Goal: Transaction & Acquisition: Obtain resource

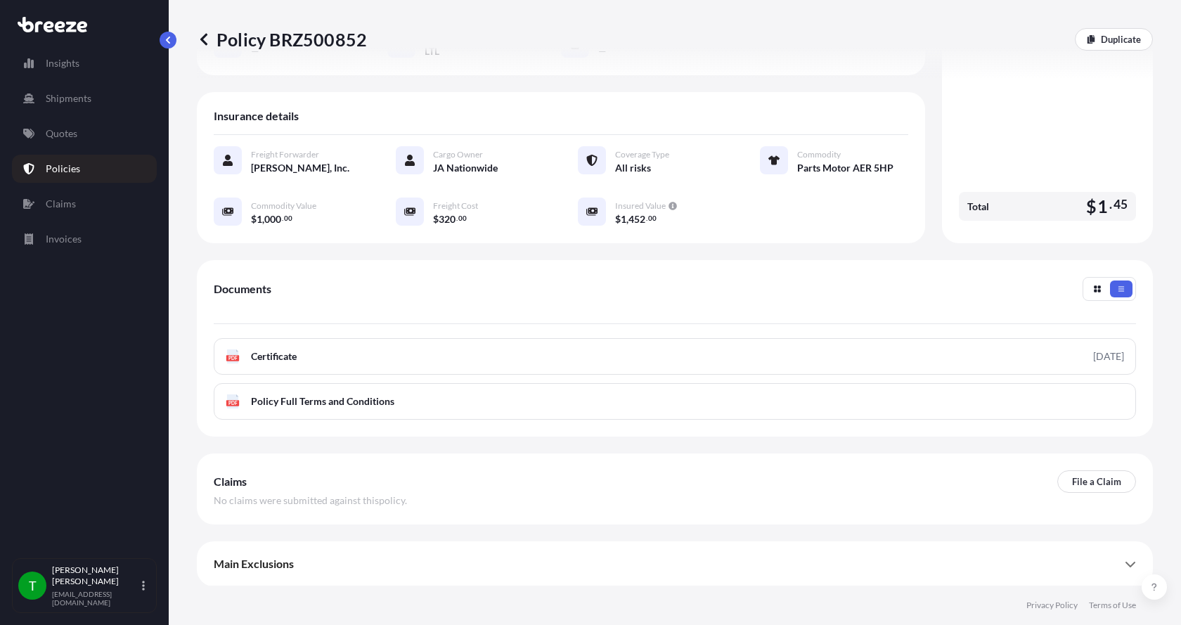
scroll to position [221, 0]
click at [55, 126] on link "Quotes" at bounding box center [84, 134] width 145 height 28
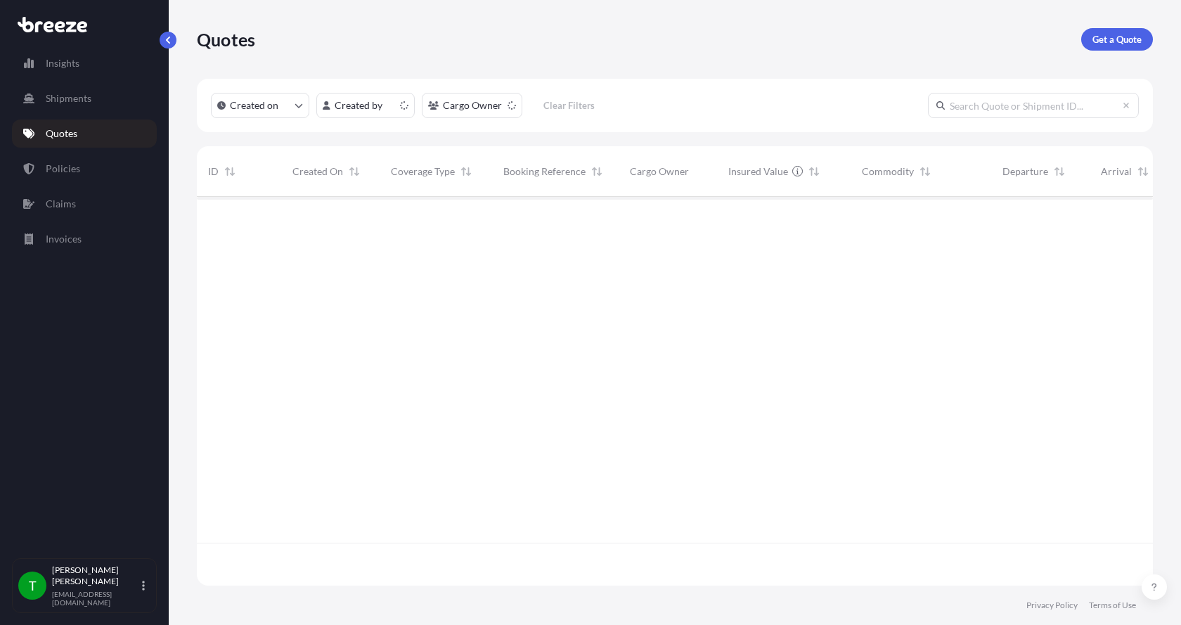
scroll to position [386, 946]
click at [1107, 41] on p "Get a Quote" at bounding box center [1116, 39] width 49 height 14
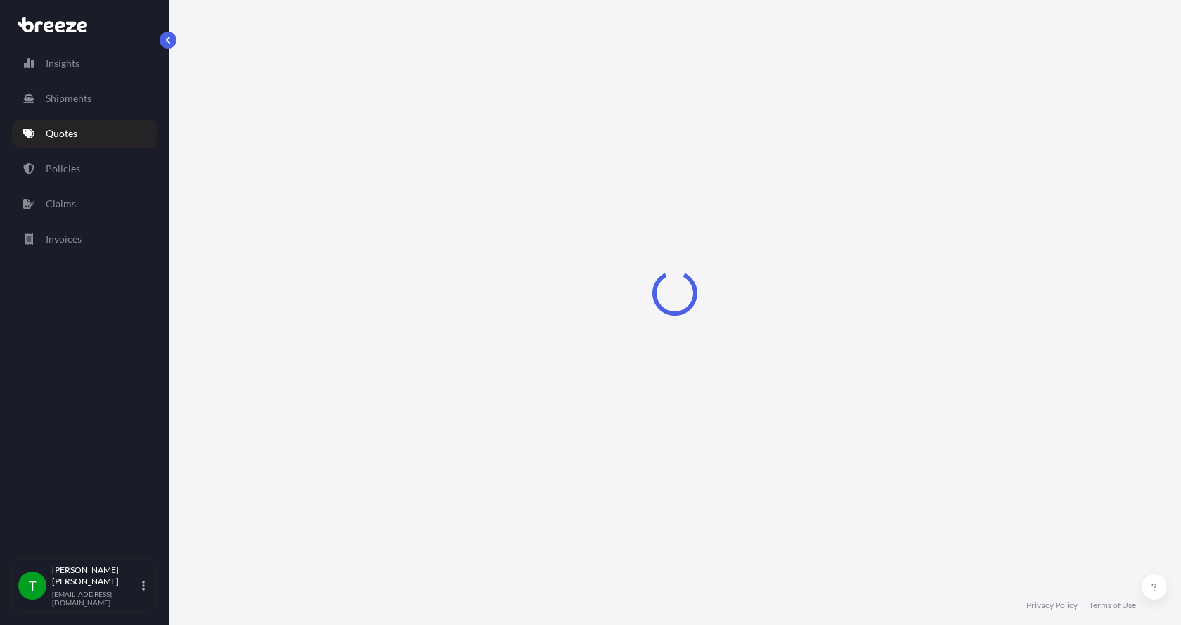
select select "Sea"
select select "1"
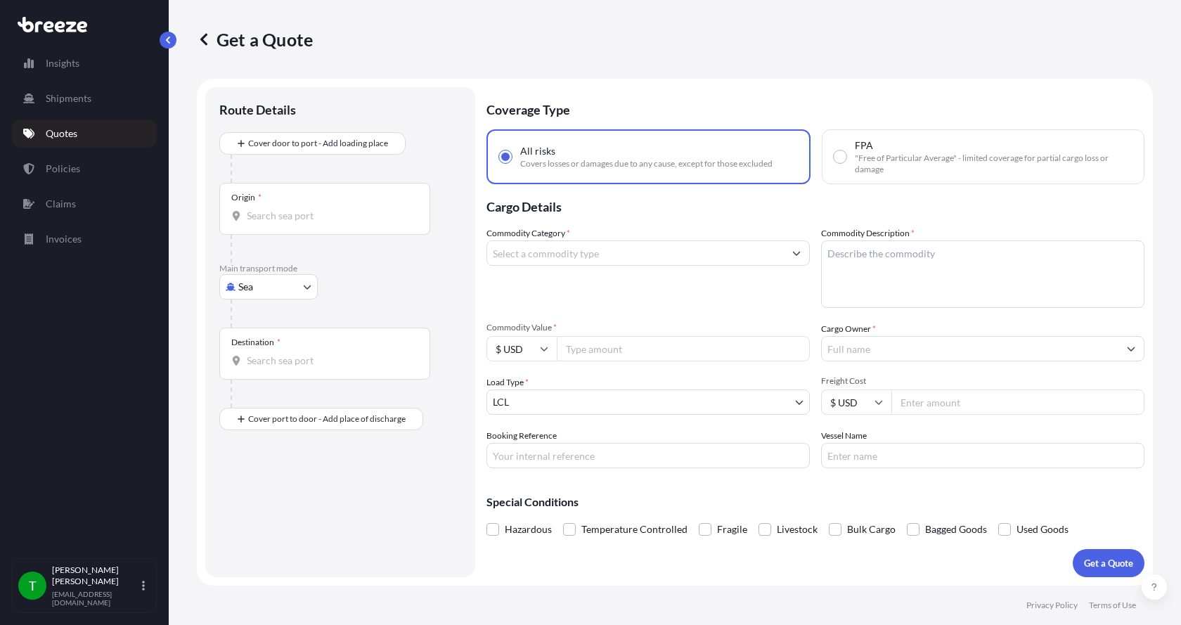
click at [235, 290] on body "Insights Shipments Quotes Policies Claims Invoices T [PERSON_NAME] [EMAIL_ADDRE…" at bounding box center [590, 312] width 1181 height 625
click at [258, 373] on span "Road" at bounding box center [257, 374] width 22 height 14
select select "Road"
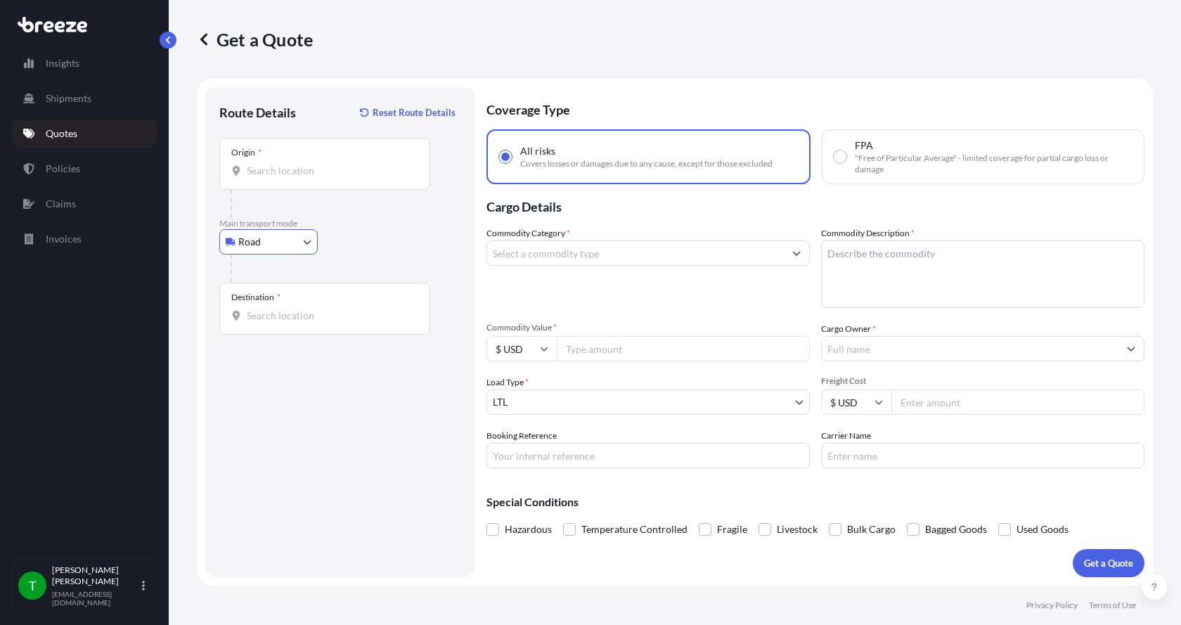
click at [271, 172] on input "Origin *" at bounding box center [330, 171] width 166 height 14
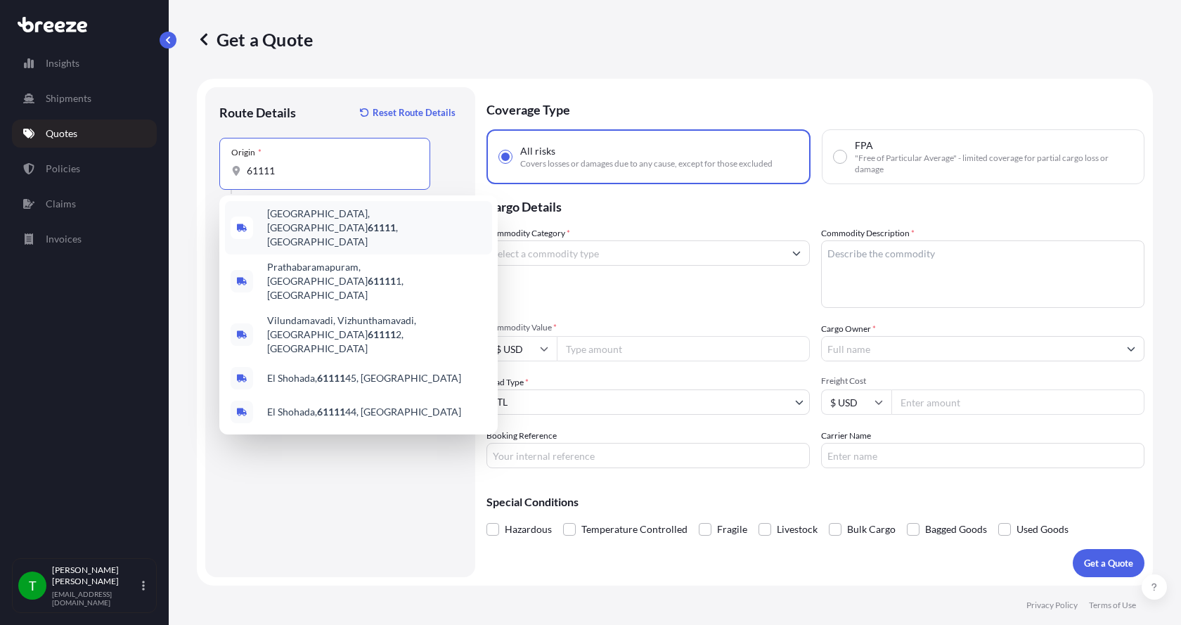
click at [292, 221] on span "[GEOGRAPHIC_DATA] , [GEOGRAPHIC_DATA]" at bounding box center [376, 228] width 219 height 42
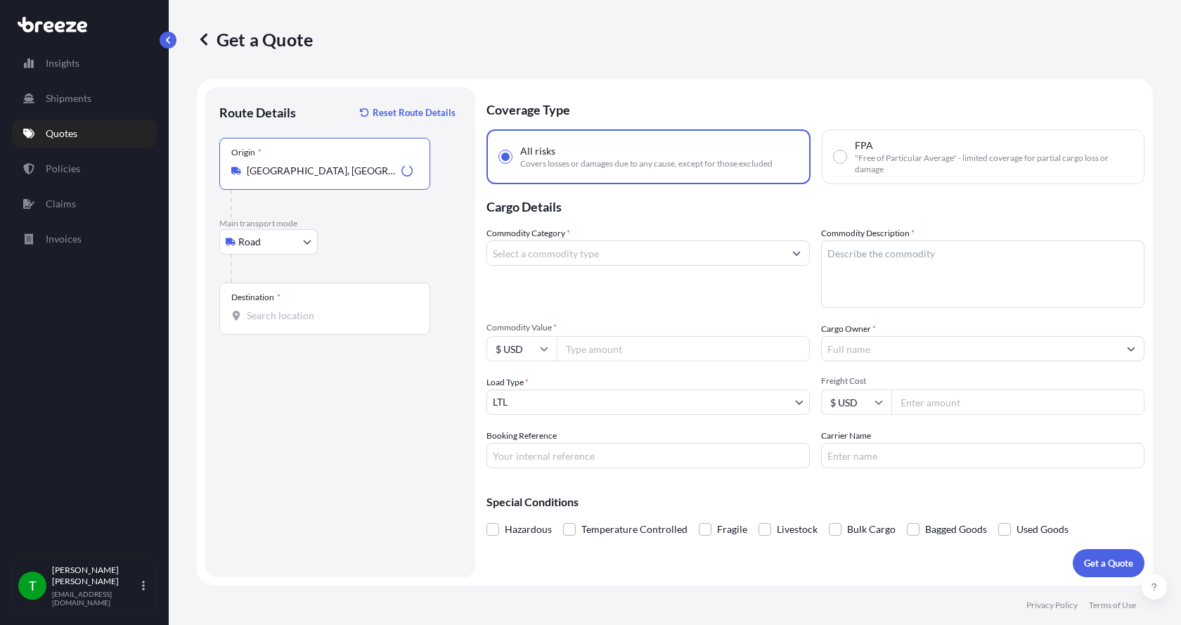
type input "[GEOGRAPHIC_DATA], [GEOGRAPHIC_DATA]"
click at [251, 314] on input "Destination *" at bounding box center [330, 316] width 166 height 14
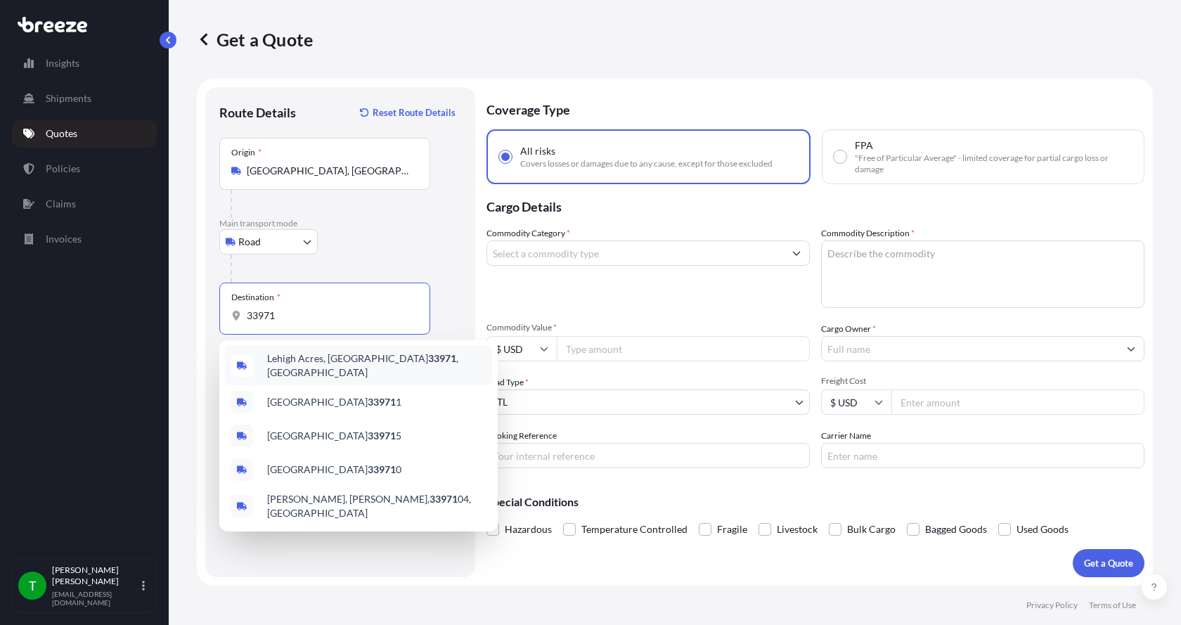
click at [287, 364] on span "[GEOGRAPHIC_DATA] , [GEOGRAPHIC_DATA]" at bounding box center [376, 366] width 219 height 28
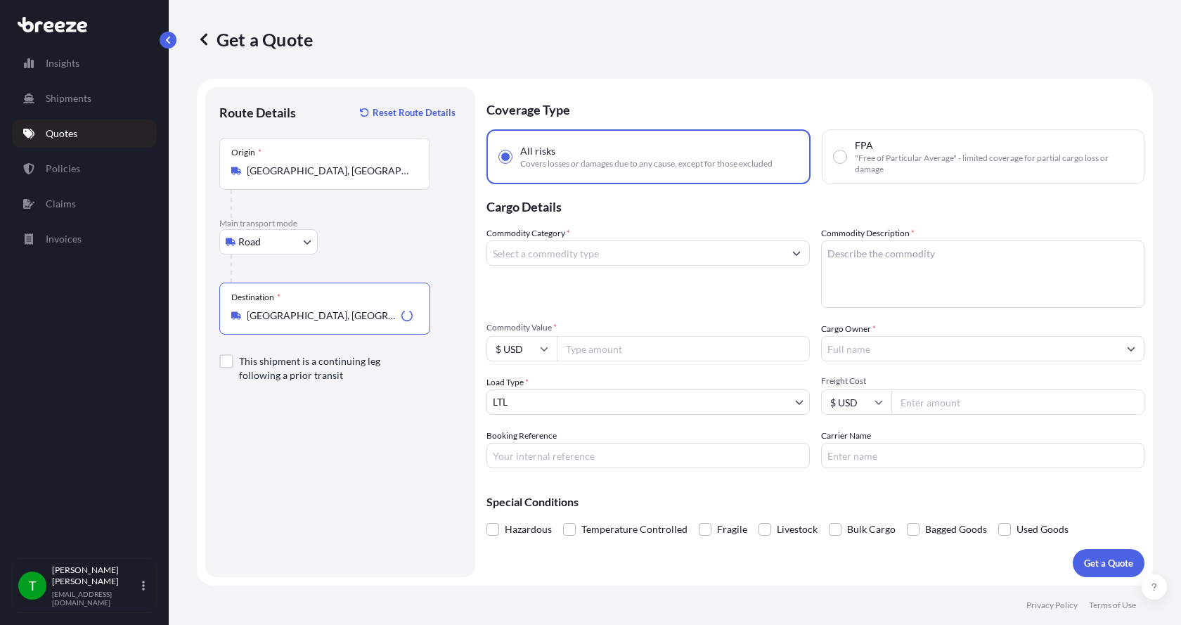
type input "[GEOGRAPHIC_DATA], [GEOGRAPHIC_DATA]"
click at [553, 252] on input "Commodity Category *" at bounding box center [635, 252] width 297 height 25
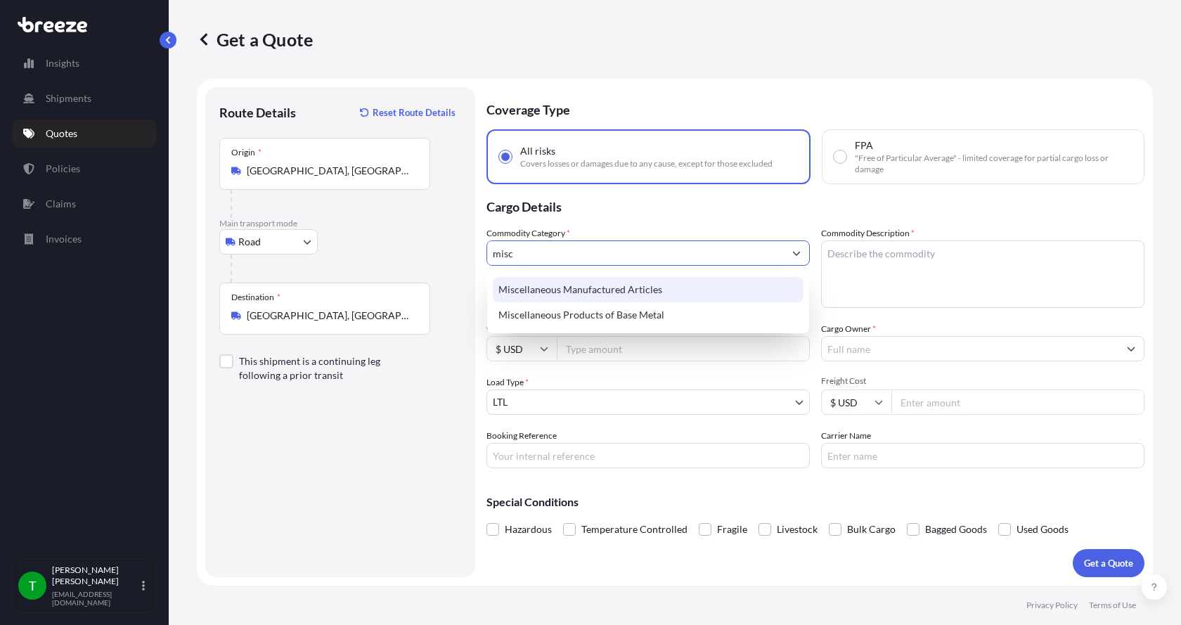
click at [539, 291] on div "Miscellaneous Manufactured Articles" at bounding box center [648, 289] width 311 height 25
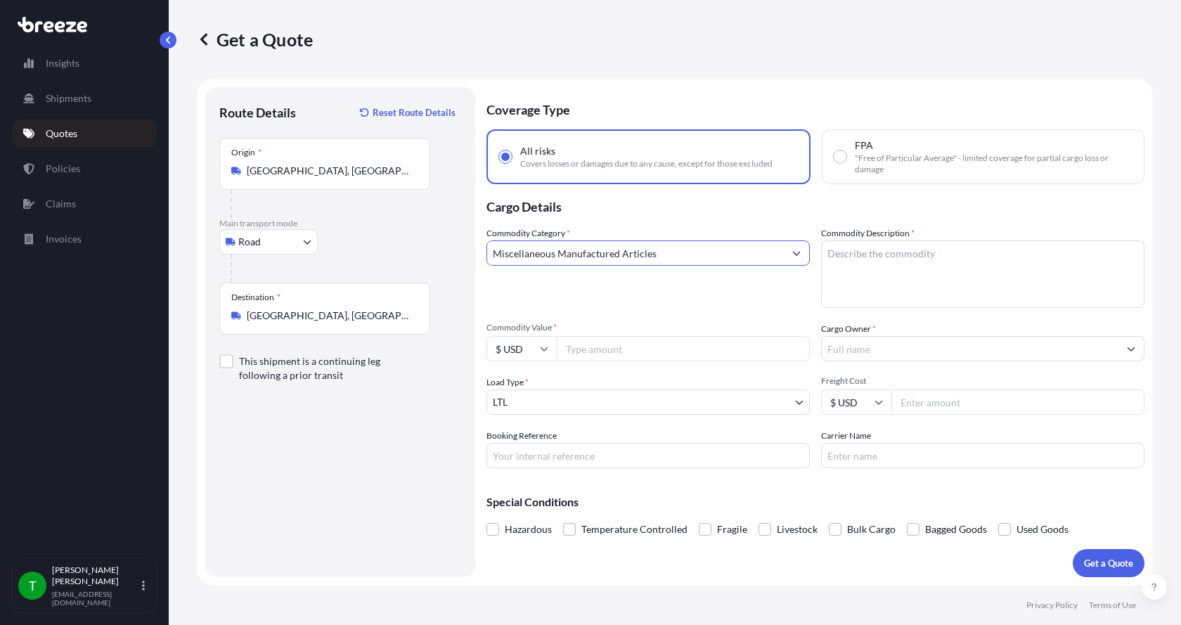
type input "Miscellaneous Manufactured Articles"
click at [864, 257] on textarea "Commodity Description *" at bounding box center [982, 273] width 323 height 67
type textarea "Pump, G-R 12B 20-B"
click at [604, 350] on input "Commodity Value *" at bounding box center [683, 348] width 253 height 25
click at [617, 347] on input "Commodity Value *" at bounding box center [683, 348] width 253 height 25
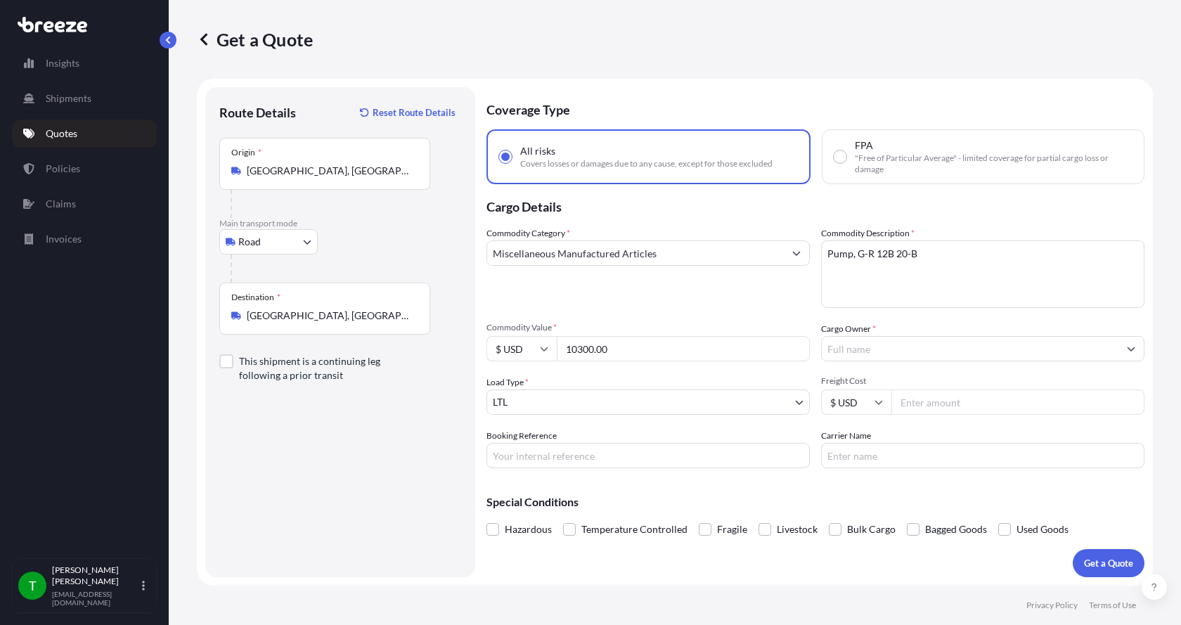
type input "10300.00"
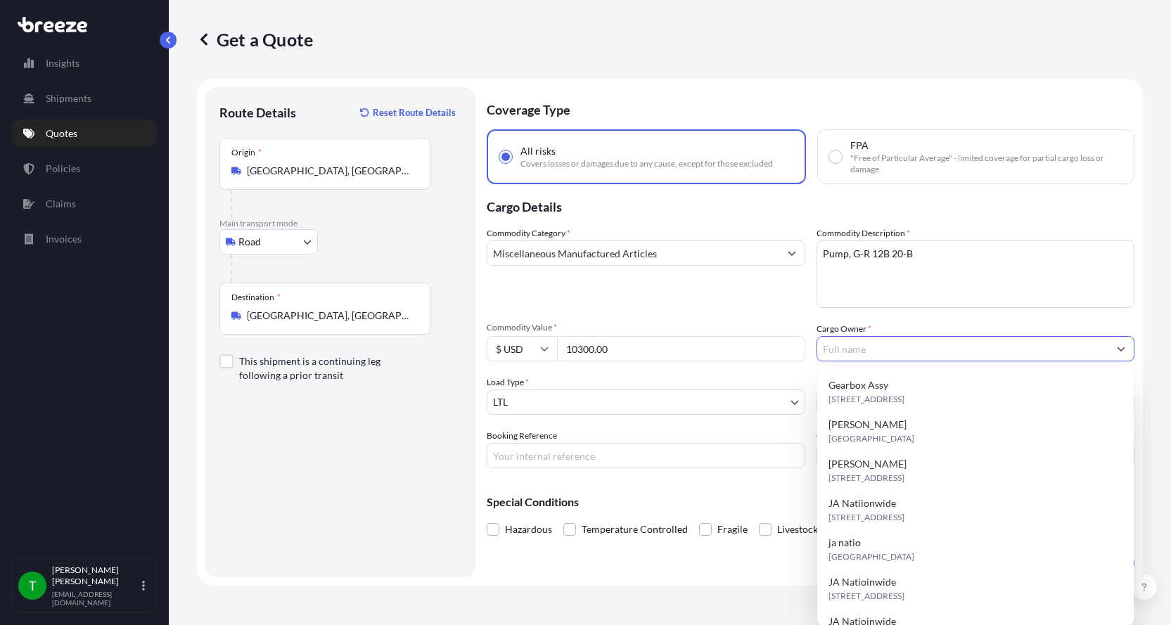
click at [871, 350] on input "Cargo Owner *" at bounding box center [963, 348] width 292 height 25
type input "JA Nationwide"
click at [562, 454] on input "Booking Reference" at bounding box center [645, 455] width 318 height 25
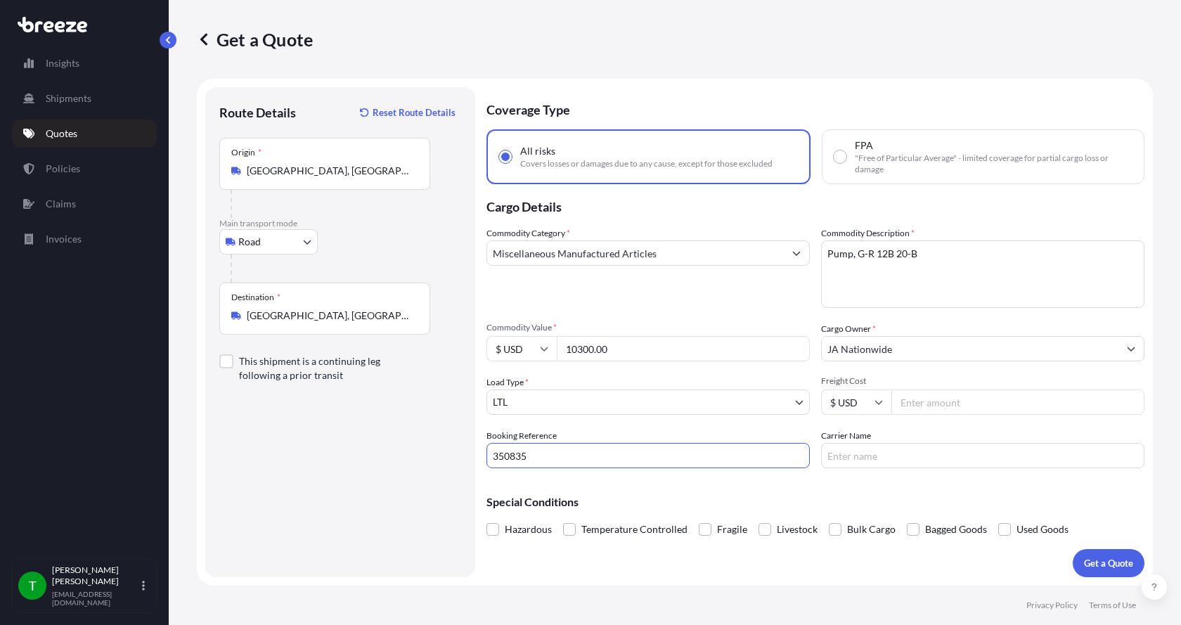
type input "350835"
click at [940, 408] on input "Freight Cost" at bounding box center [1017, 401] width 253 height 25
type input "510.00"
click at [896, 446] on input "Carrier Name" at bounding box center [982, 455] width 323 height 25
type input "[PERSON_NAME] XPO"
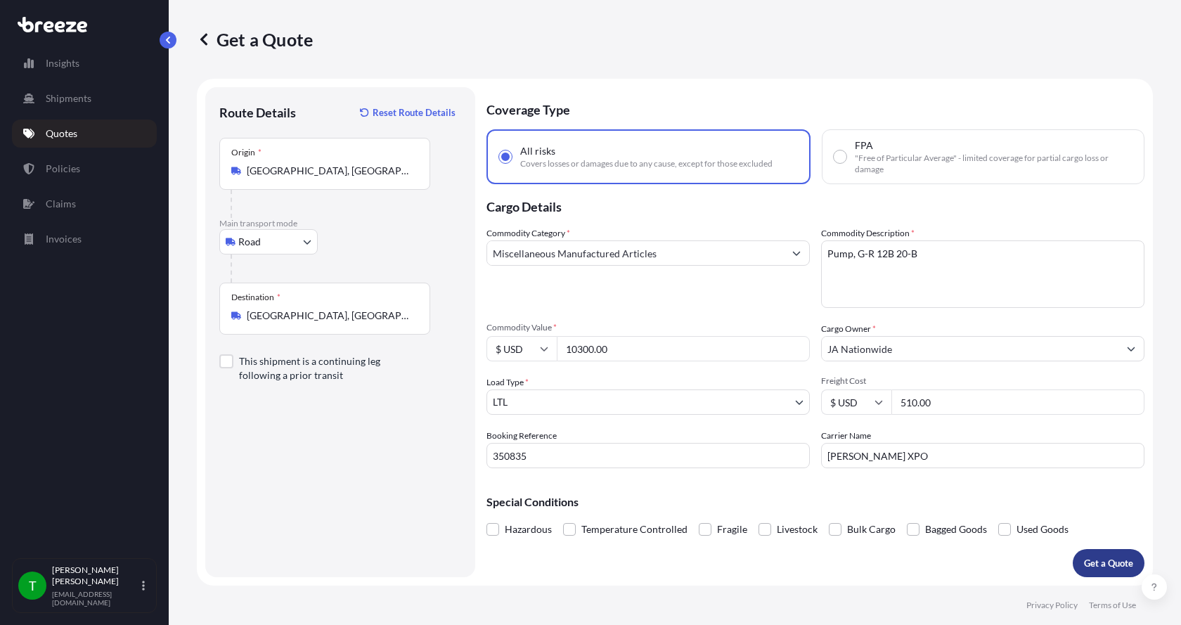
click at [1102, 554] on button "Get a Quote" at bounding box center [1109, 563] width 72 height 28
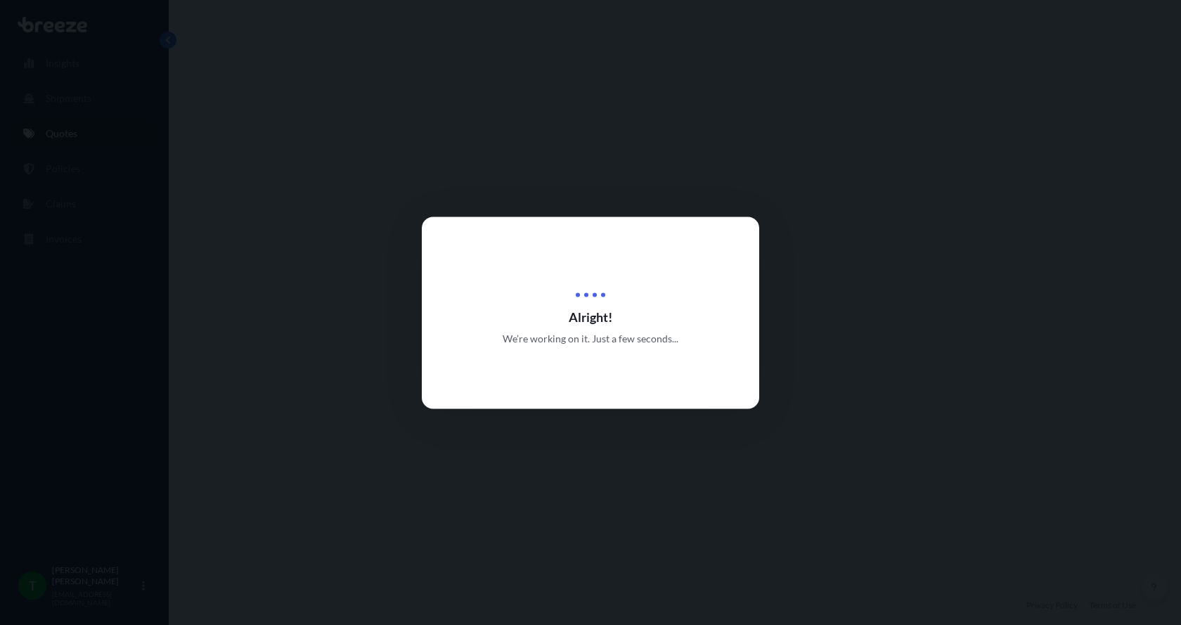
select select "Road"
select select "1"
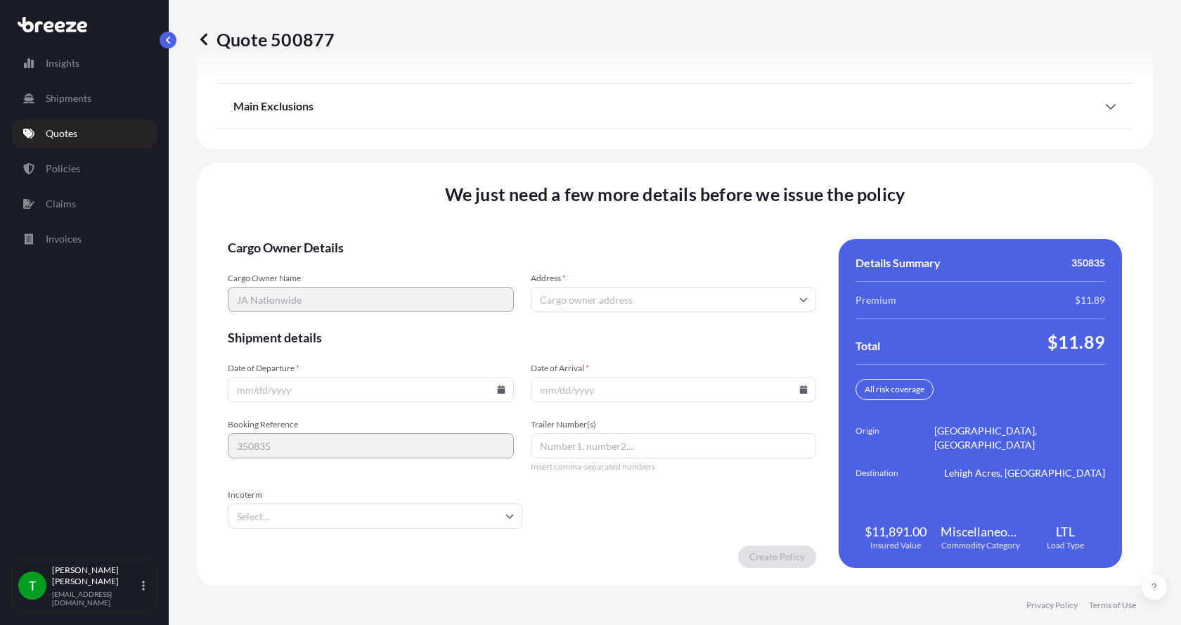
scroll to position [1850, 0]
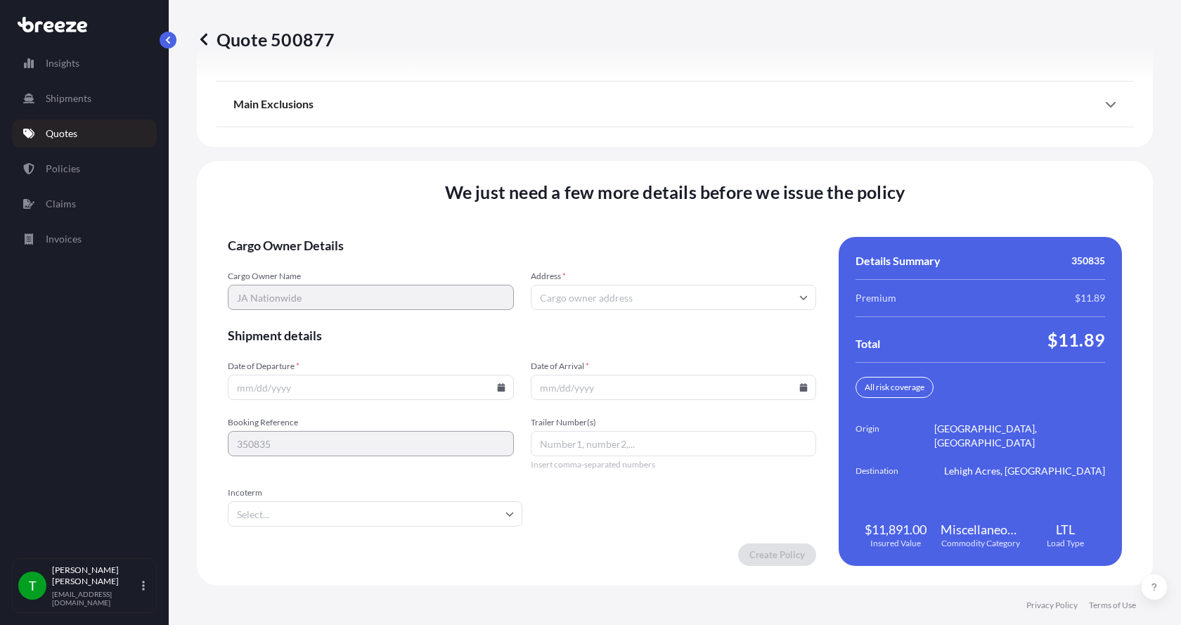
click at [592, 296] on input "Address *" at bounding box center [674, 297] width 286 height 25
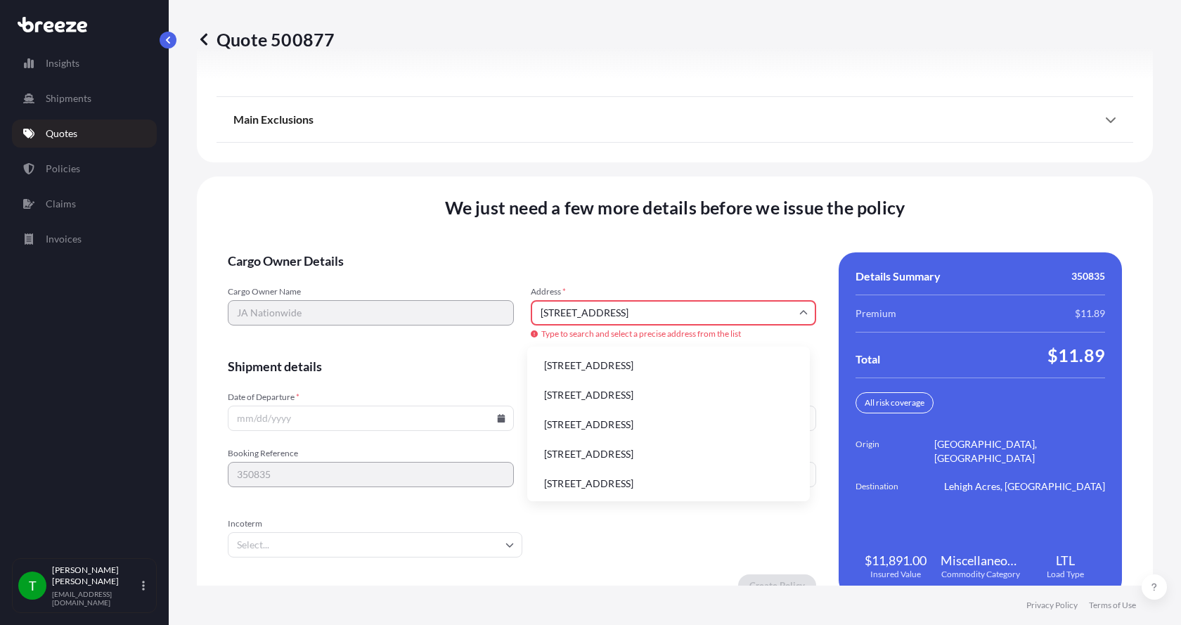
click at [590, 363] on li "[STREET_ADDRESS]" at bounding box center [668, 365] width 271 height 27
type input "[STREET_ADDRESS]"
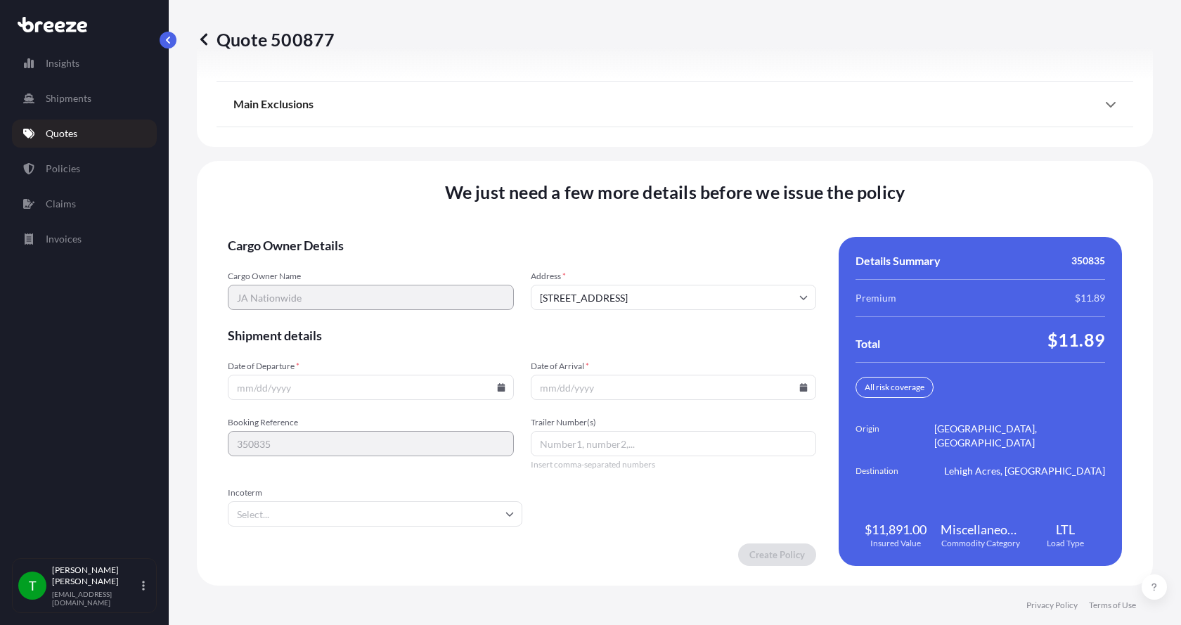
click at [498, 389] on icon at bounding box center [501, 387] width 8 height 8
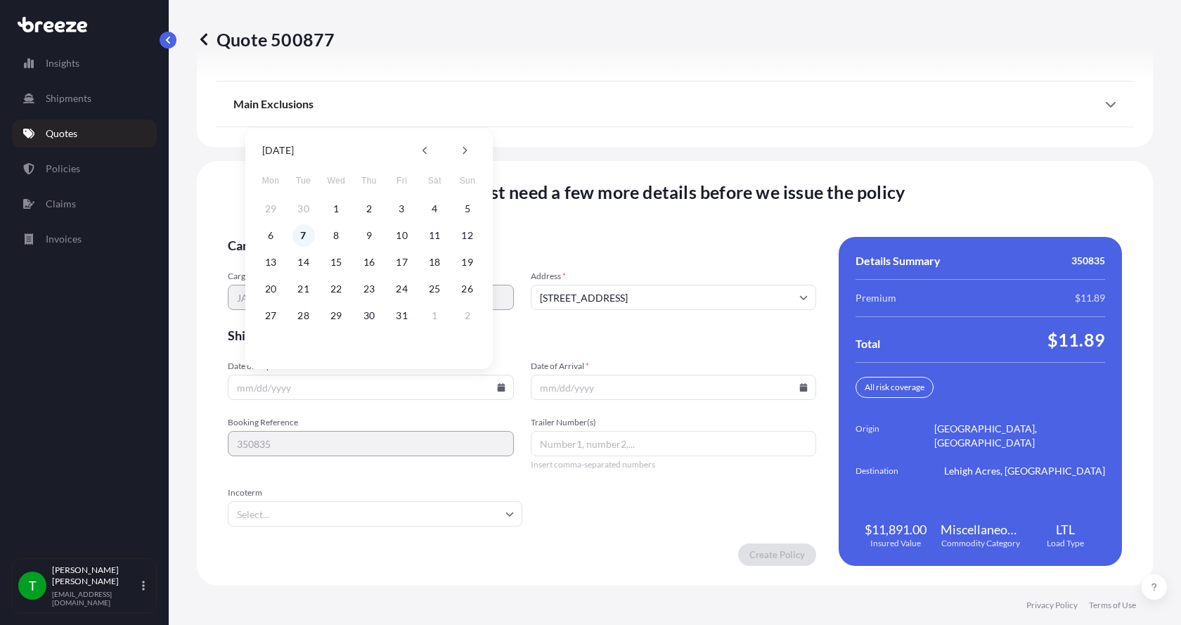
click at [301, 238] on button "7" at bounding box center [303, 235] width 22 height 22
type input "[DATE]"
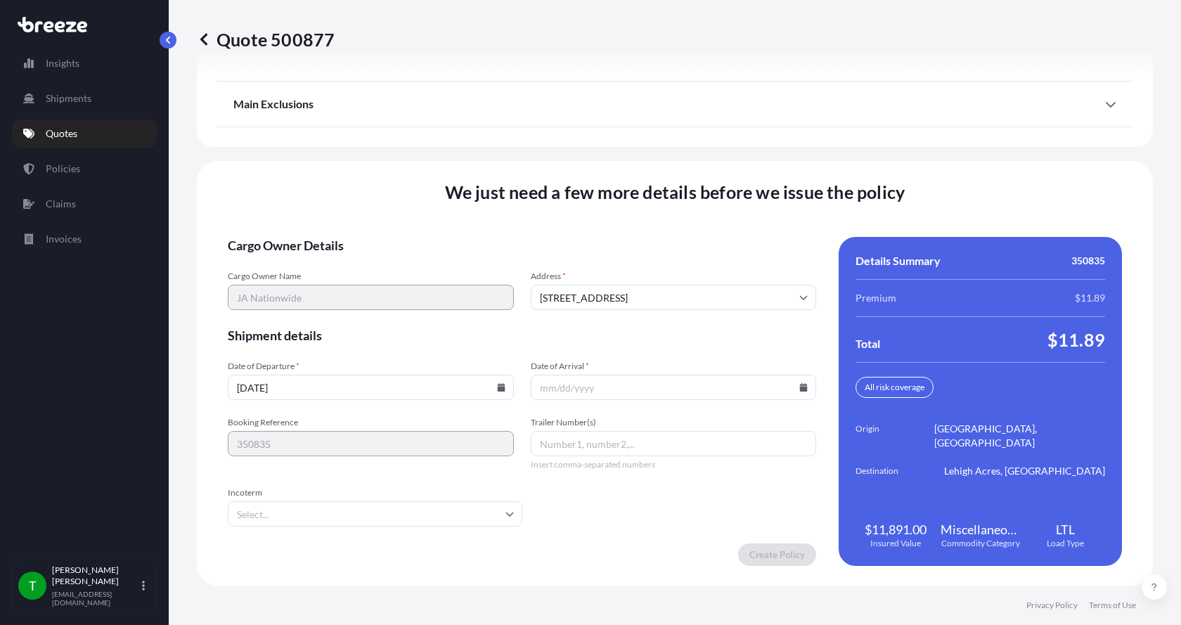
click at [311, 288] on button "7" at bounding box center [319, 294] width 17 height 13
click at [800, 388] on icon at bounding box center [804, 387] width 8 height 8
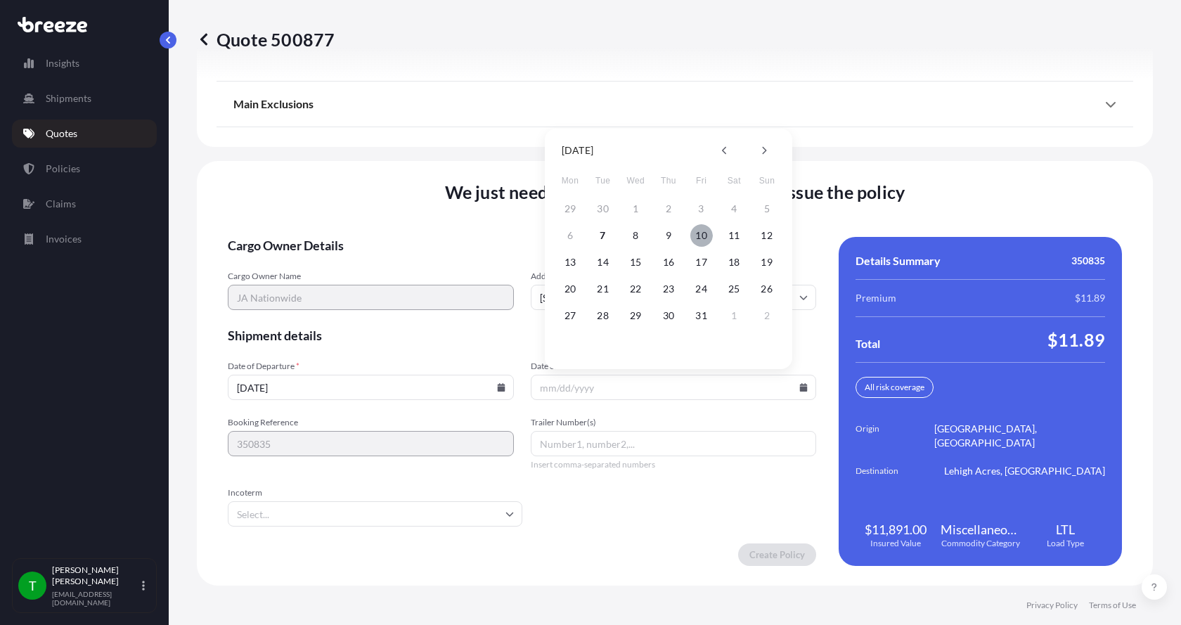
click at [708, 239] on button "10" at bounding box center [701, 235] width 22 height 22
type input "[DATE]"
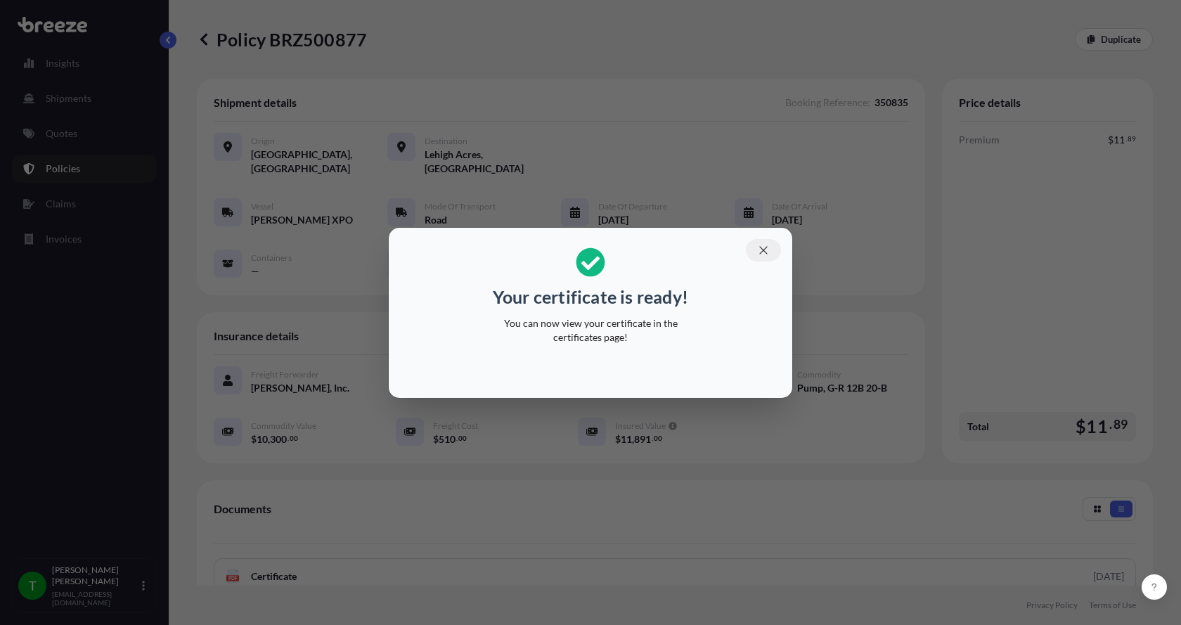
click at [763, 241] on button "button" at bounding box center [763, 250] width 35 height 22
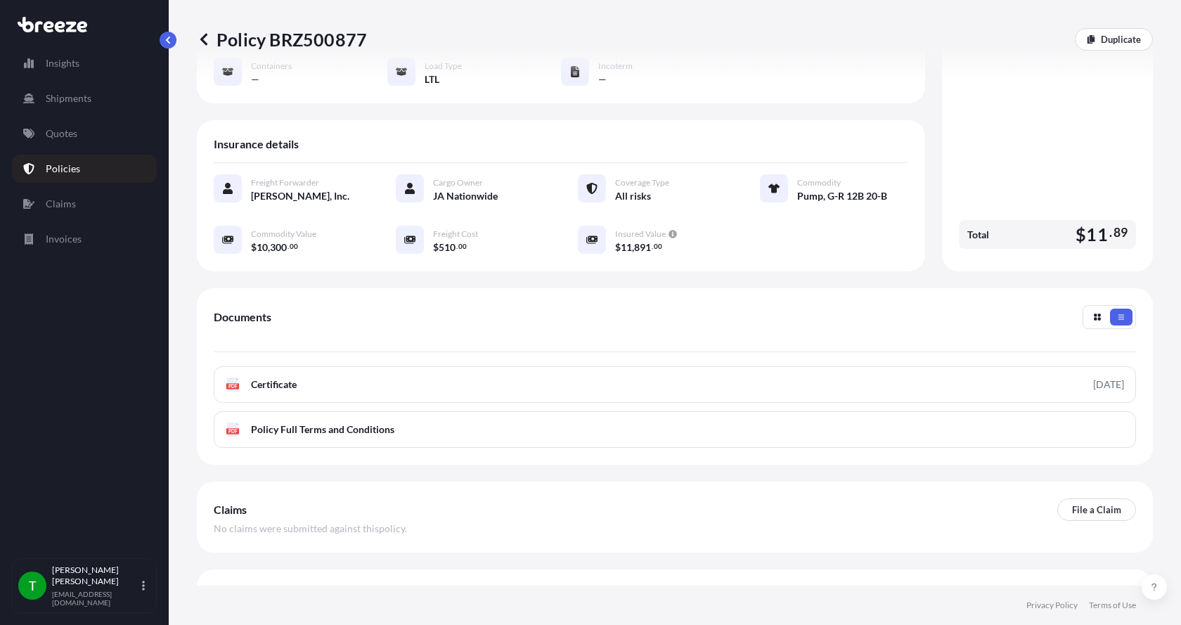
scroll to position [207, 0]
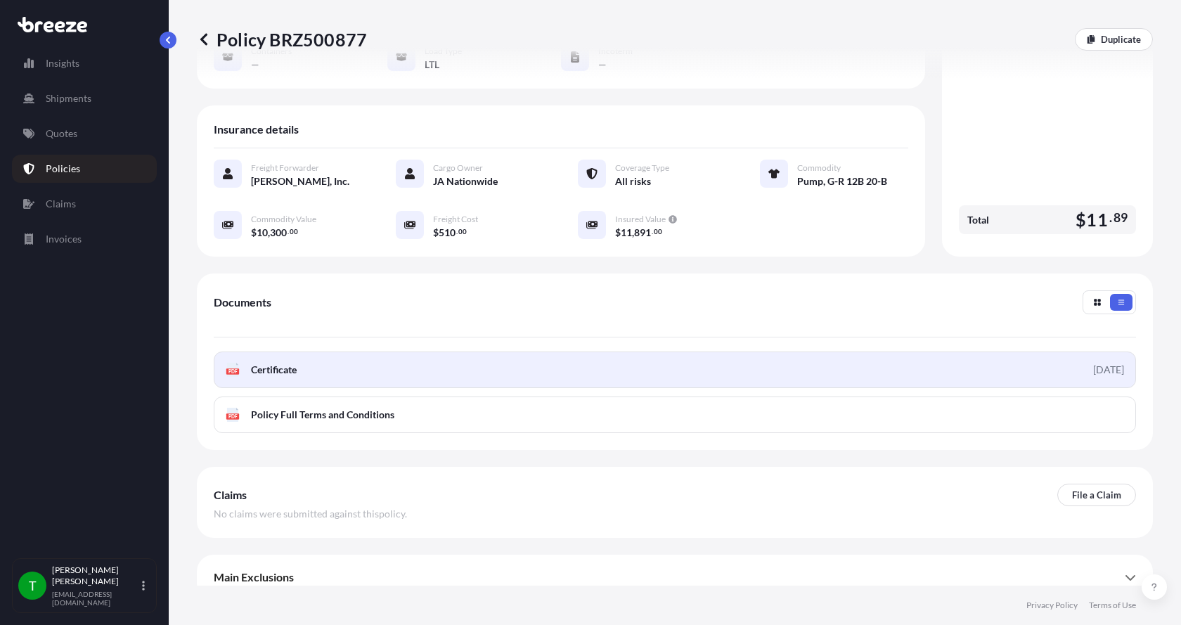
click at [250, 363] on div "PDF Certificate" at bounding box center [261, 370] width 71 height 14
